Goal: Task Accomplishment & Management: Manage account settings

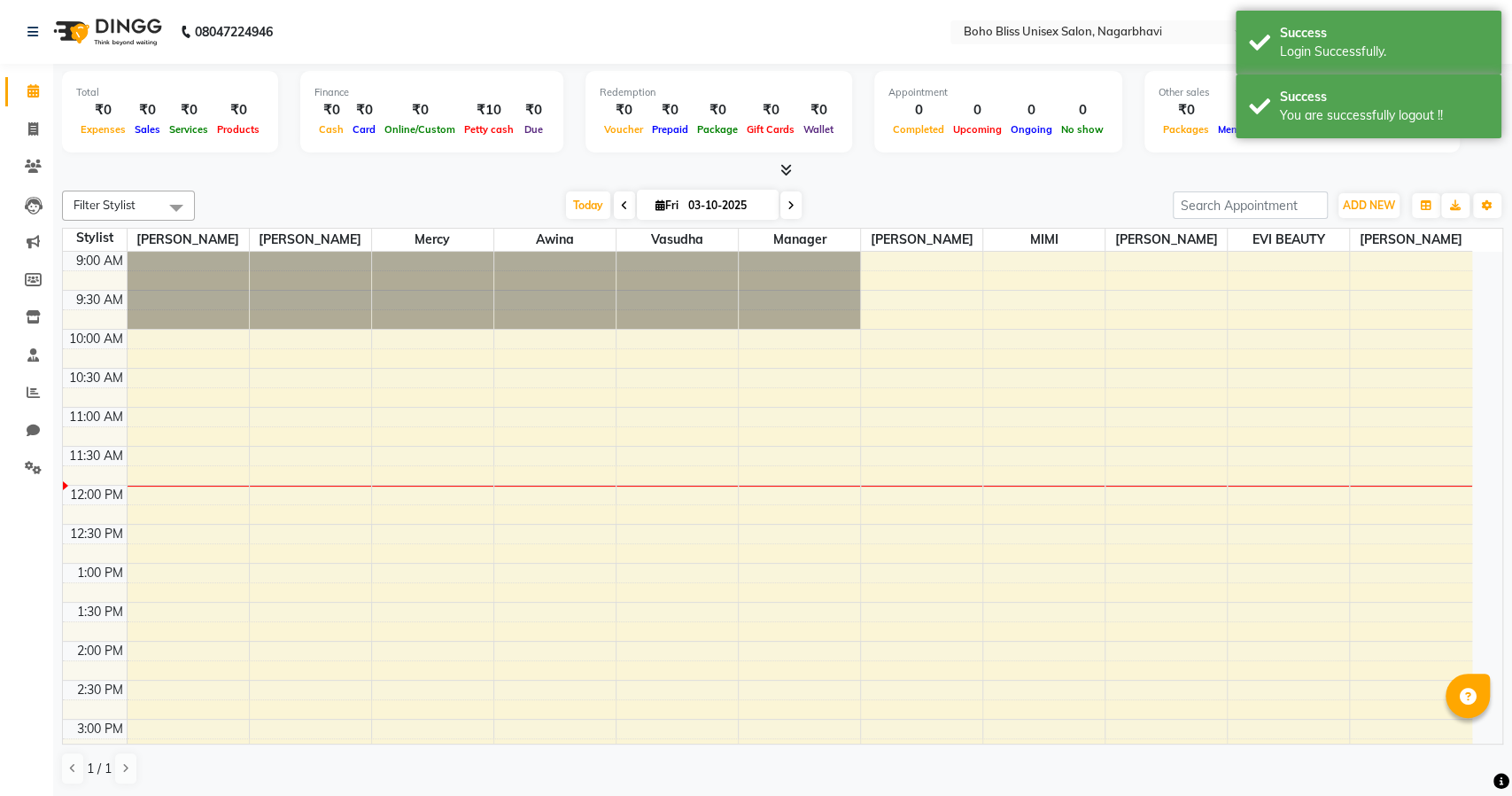
select select "en"
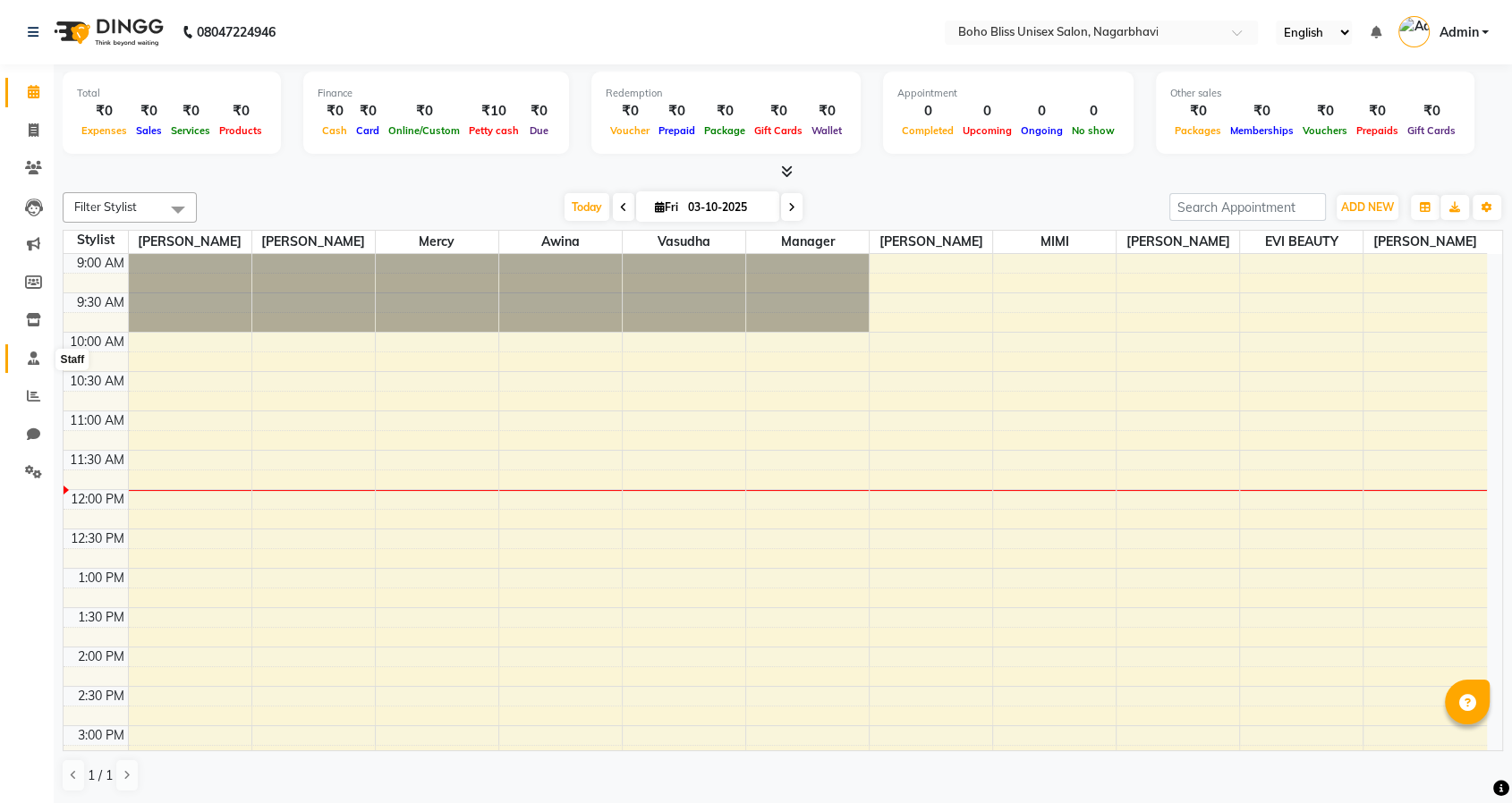
click at [29, 357] on icon at bounding box center [34, 357] width 12 height 13
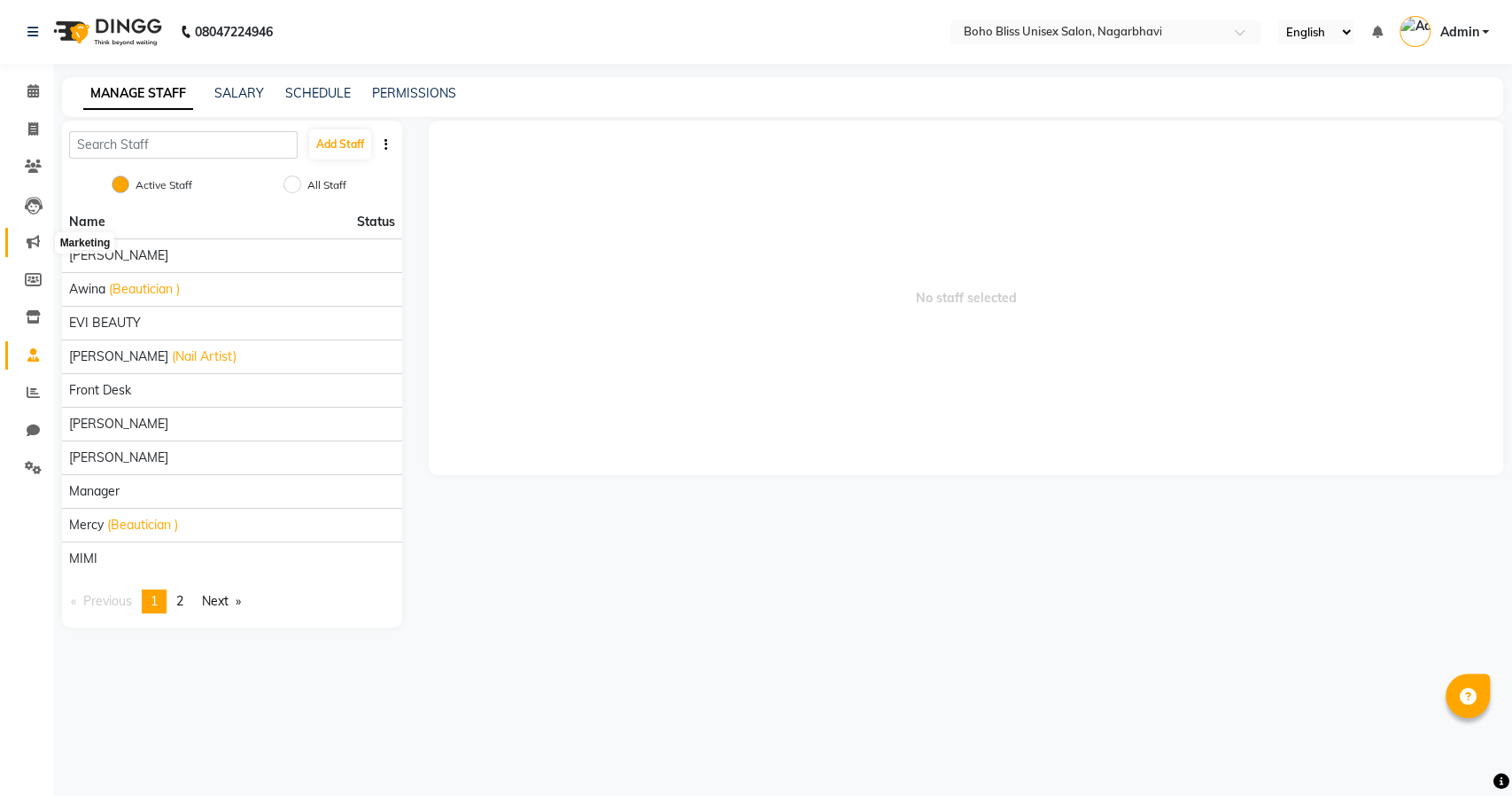
click at [32, 239] on icon at bounding box center [33, 241] width 13 height 13
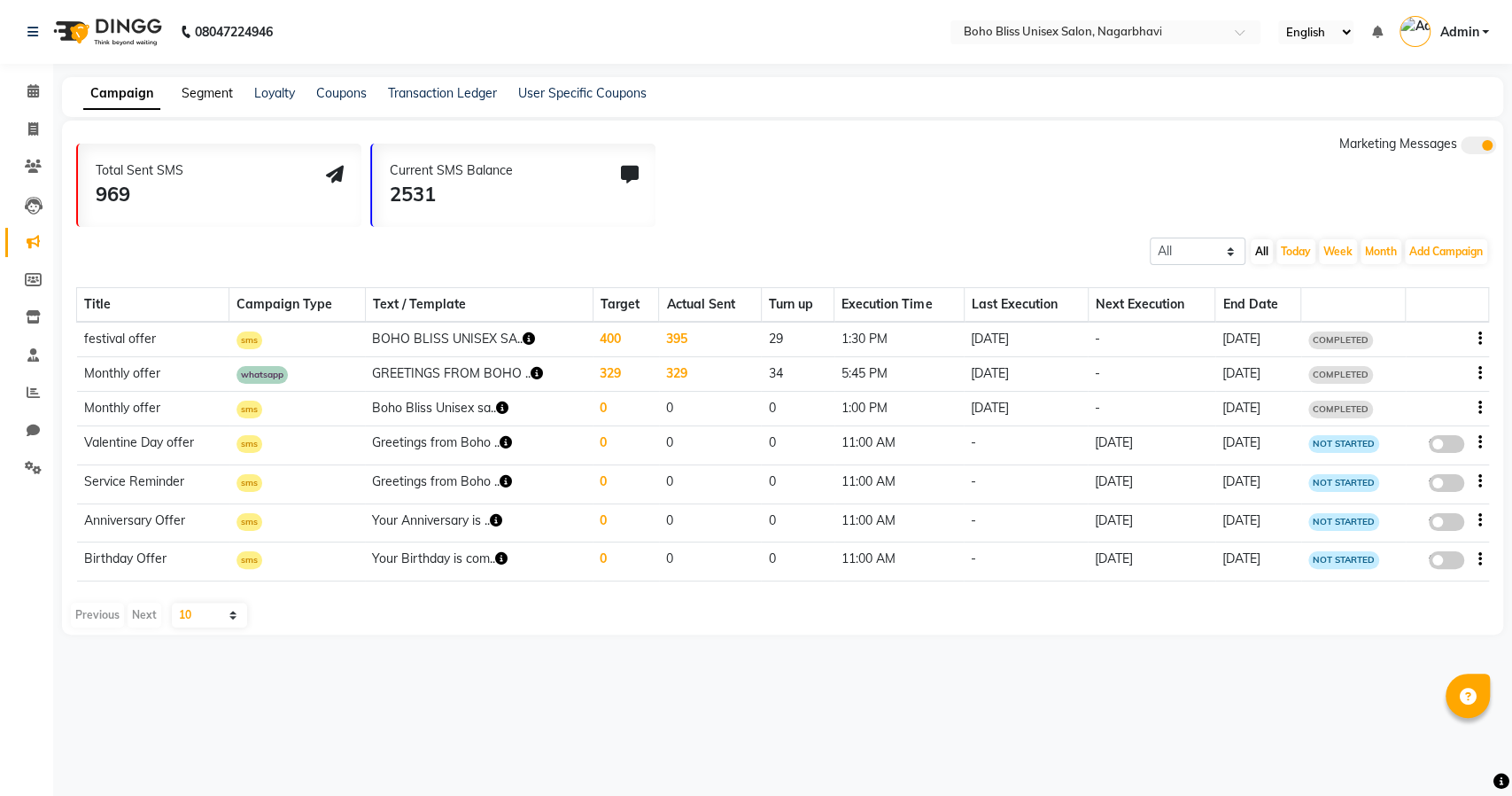
click at [196, 97] on link "Segment" at bounding box center [208, 93] width 51 height 16
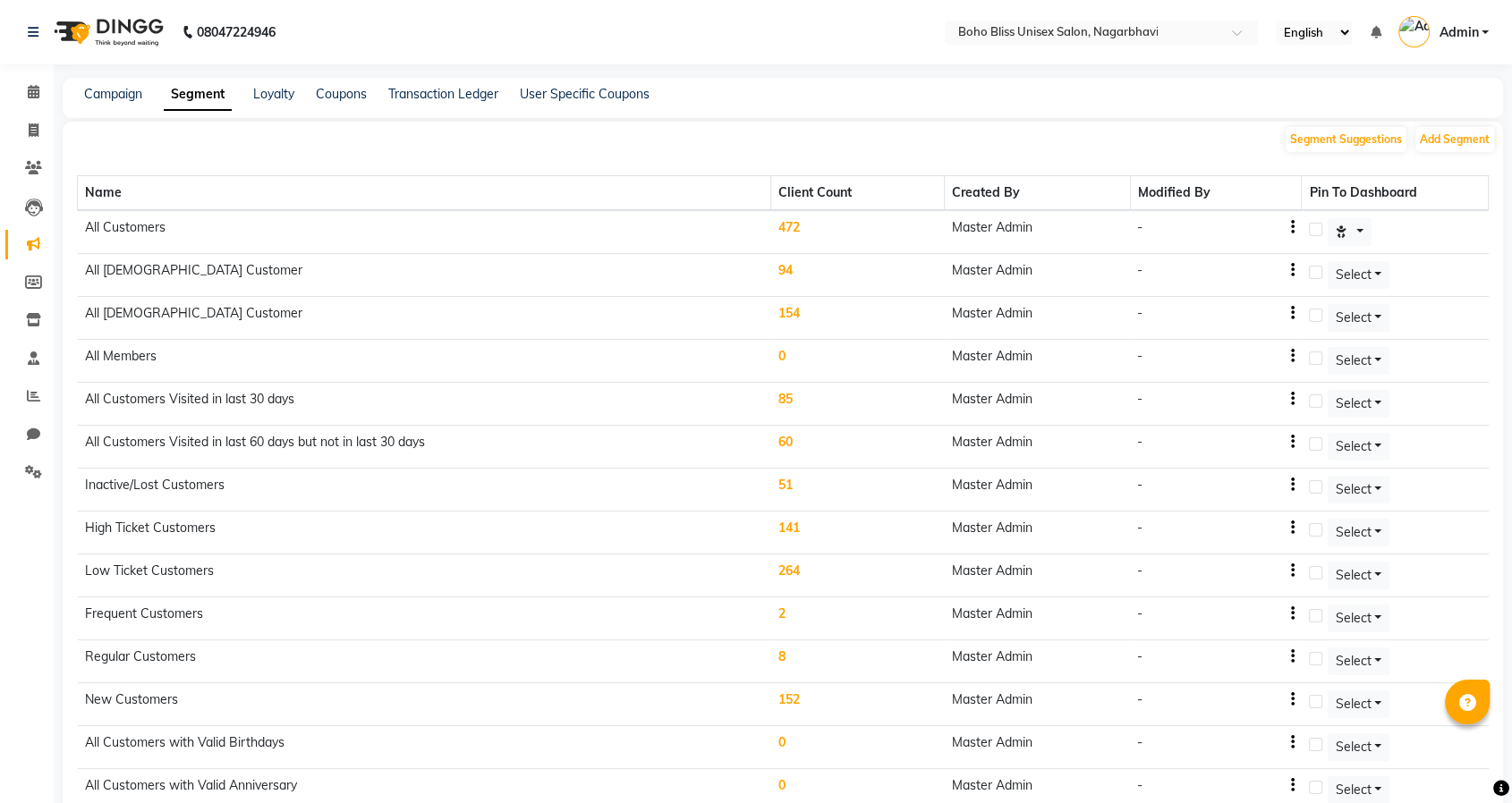
click at [796, 220] on td "472" at bounding box center [858, 232] width 174 height 44
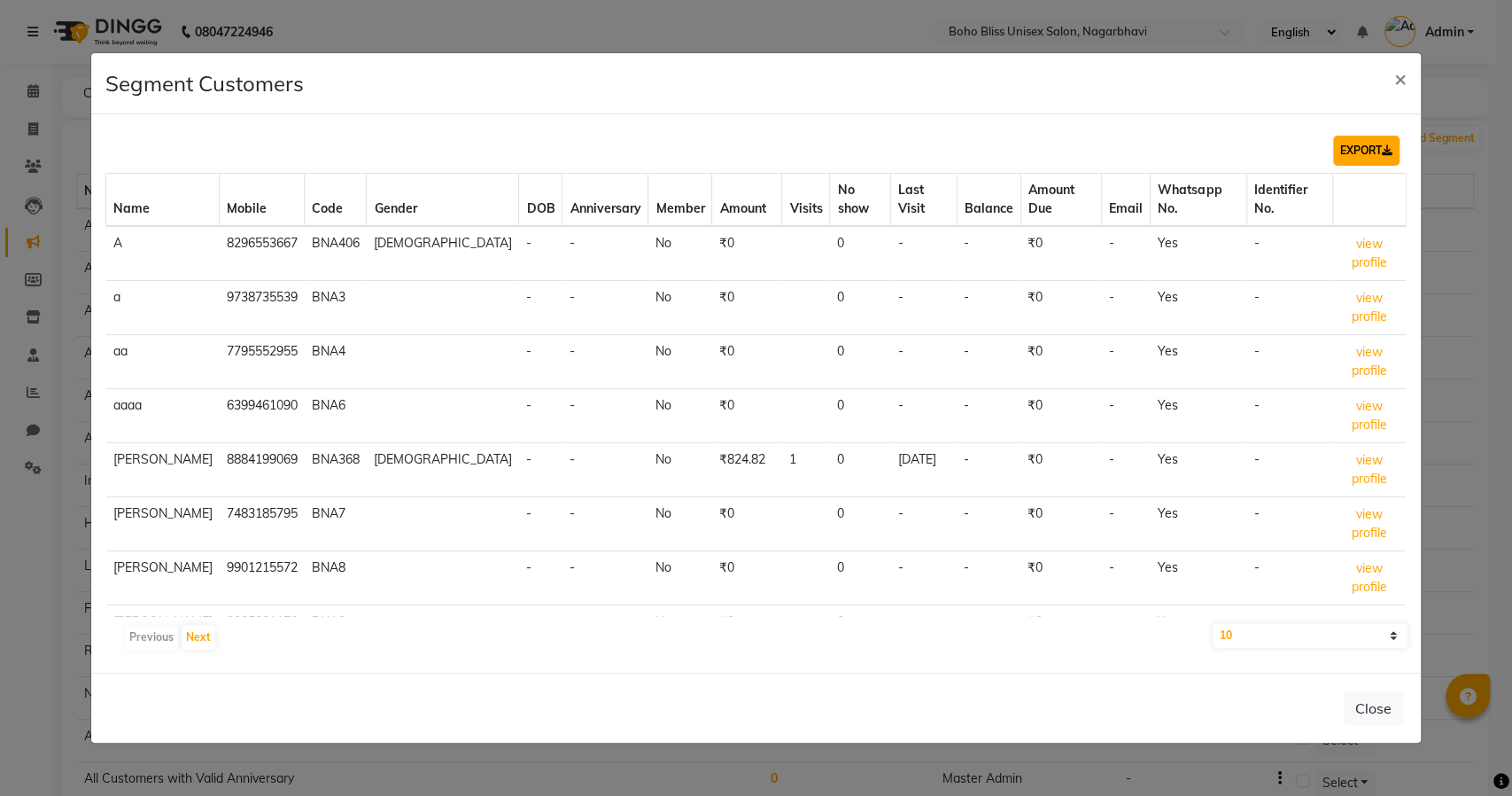
click at [1364, 166] on button "EXPORT" at bounding box center [1366, 150] width 66 height 30
click at [1403, 91] on span "×" at bounding box center [1400, 77] width 13 height 27
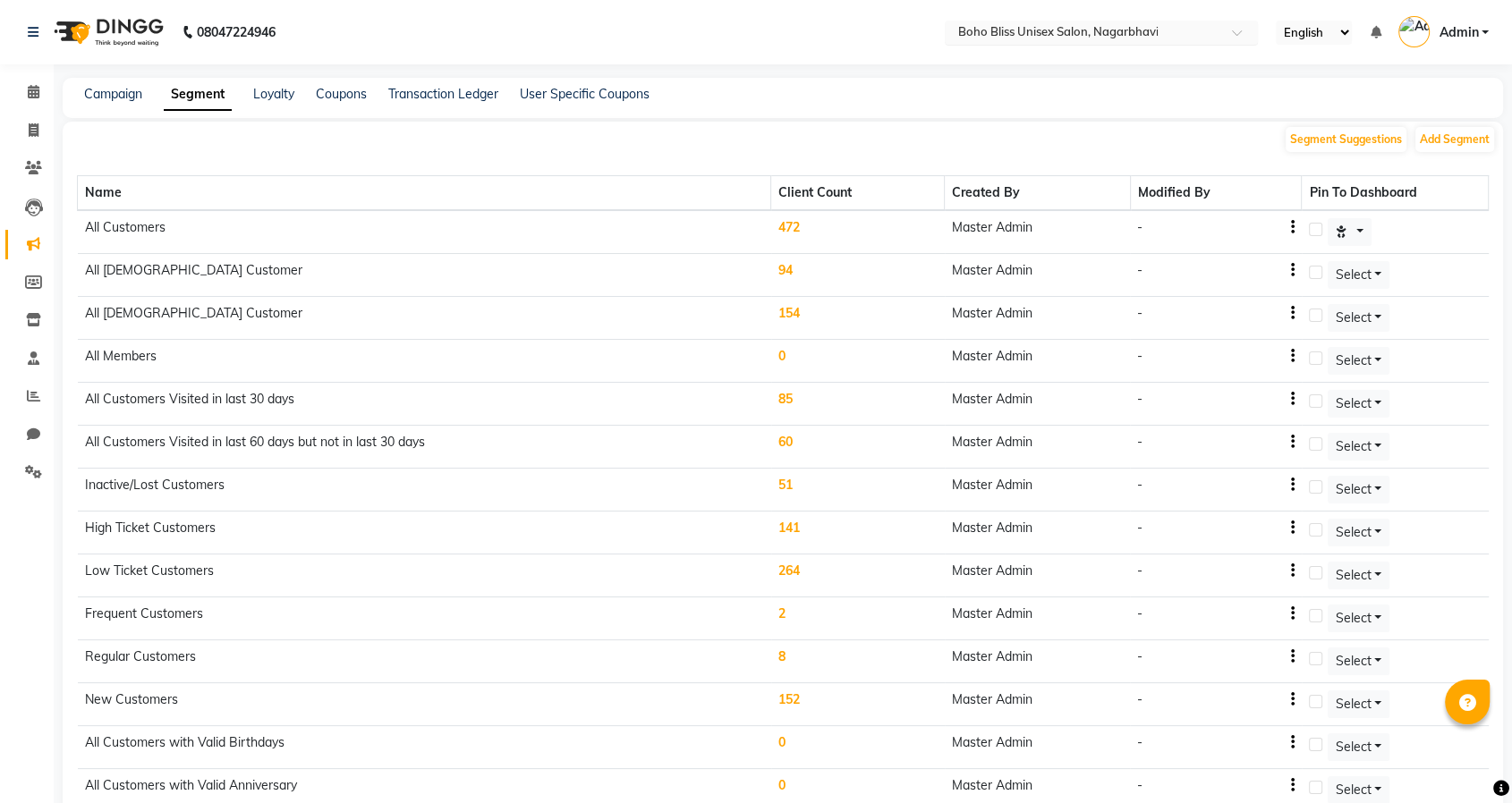
click at [1123, 28] on input "text" at bounding box center [1084, 34] width 259 height 18
click at [1479, 35] on link "Admin" at bounding box center [1443, 33] width 91 height 30
click at [1418, 118] on link "Sign out" at bounding box center [1397, 129] width 164 height 28
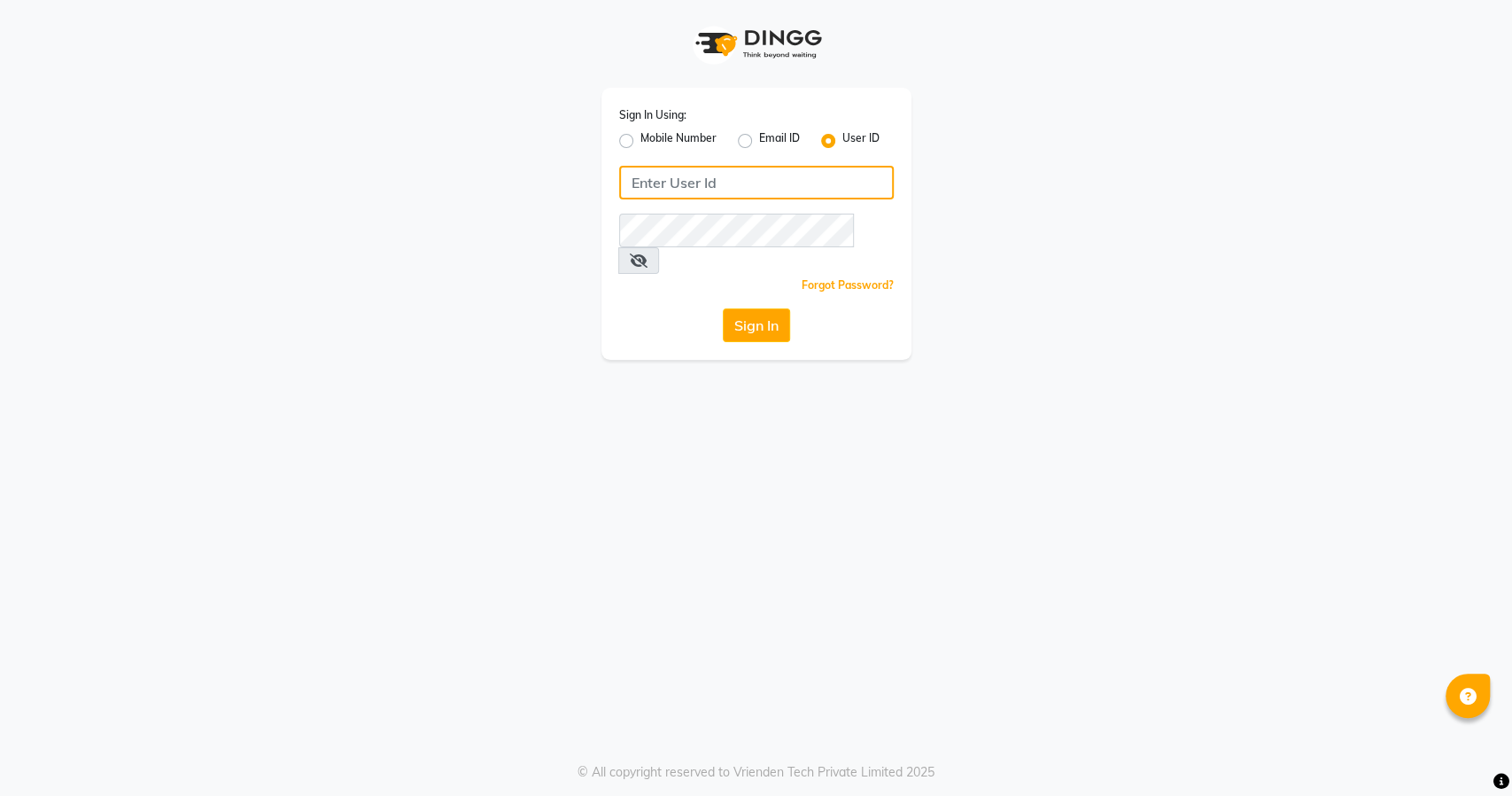
click at [744, 192] on input "Username" at bounding box center [757, 183] width 275 height 34
paste input "[PERSON_NAME]"
type input "[PERSON_NAME]"
click at [740, 309] on button "Sign In" at bounding box center [757, 325] width 67 height 34
